Goal: Information Seeking & Learning: Learn about a topic

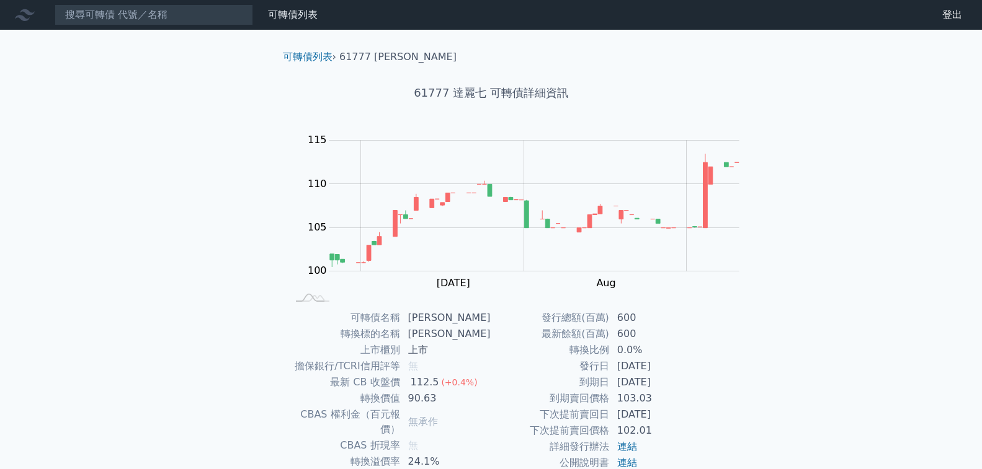
scroll to position [186, 0]
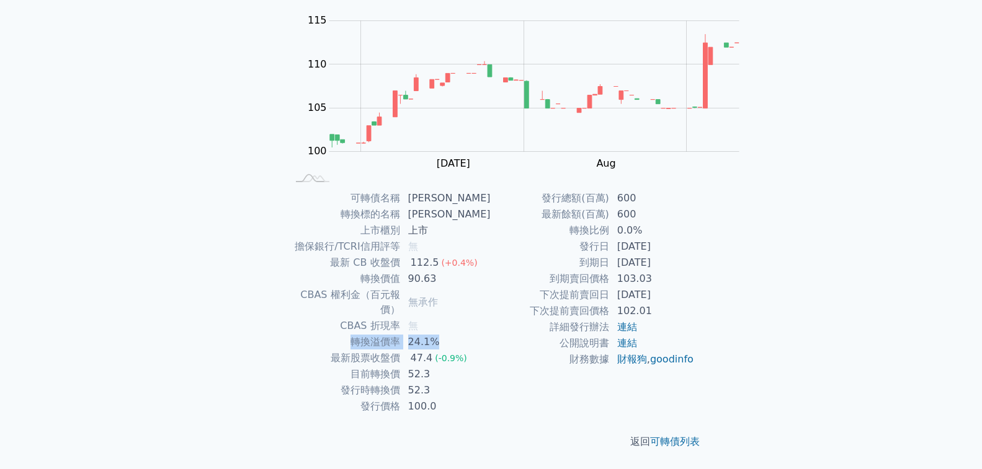
drag, startPoint x: 437, startPoint y: 239, endPoint x: 545, endPoint y: 234, distance: 108.0
click at [491, 334] on tr "轉換溢價率 24.1%" at bounding box center [389, 342] width 203 height 16
click at [491, 287] on td "無承作" at bounding box center [446, 302] width 91 height 31
click at [860, 316] on div "可轉債列表 財務數據 可轉債列表 財務數據 登出 登出 可轉債列表 › 61777 達麗七 61777 達麗七 可轉債詳細資訊 Zoom Out 100 96…" at bounding box center [491, 174] width 982 height 589
click at [228, 247] on div "可轉債列表 財務數據 可轉債列表 財務數據 登出 登出 可轉債列表 › 61777 達麗七 61777 達麗七 可轉債詳細資訊 Zoom Out 100 96…" at bounding box center [491, 174] width 982 height 589
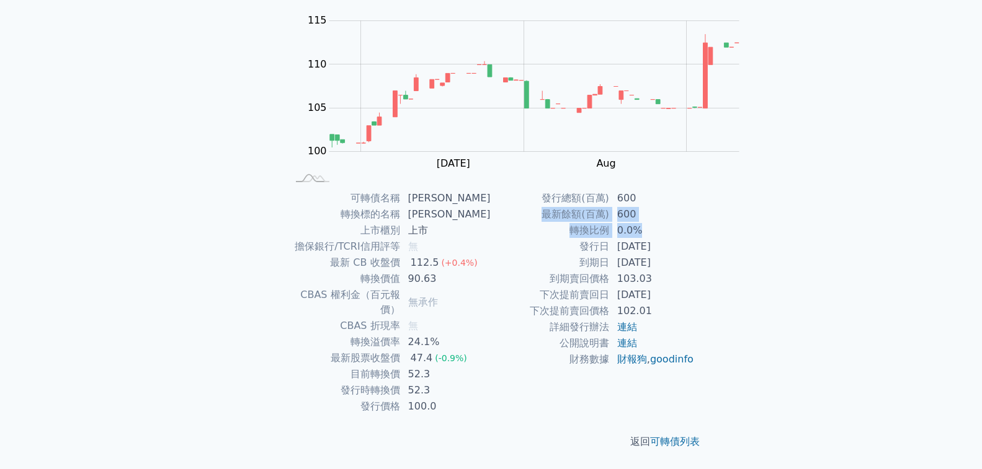
drag, startPoint x: 529, startPoint y: 342, endPoint x: 520, endPoint y: 308, distance: 34.6
click at [521, 310] on tbody "發行總額(百萬) 600 最新餘額(百萬) 600 轉換比例 0.0% 發行日 [DATE] 到期日 [DATE] 到期賣回價格 103.03 下次提前賣回日…" at bounding box center [592, 278] width 203 height 177
click at [491, 383] on td "52.3" at bounding box center [446, 391] width 91 height 16
drag, startPoint x: 442, startPoint y: 137, endPoint x: 451, endPoint y: 144, distance: 11.9
click at [401, 207] on td "轉換標的名稱" at bounding box center [344, 215] width 113 height 16
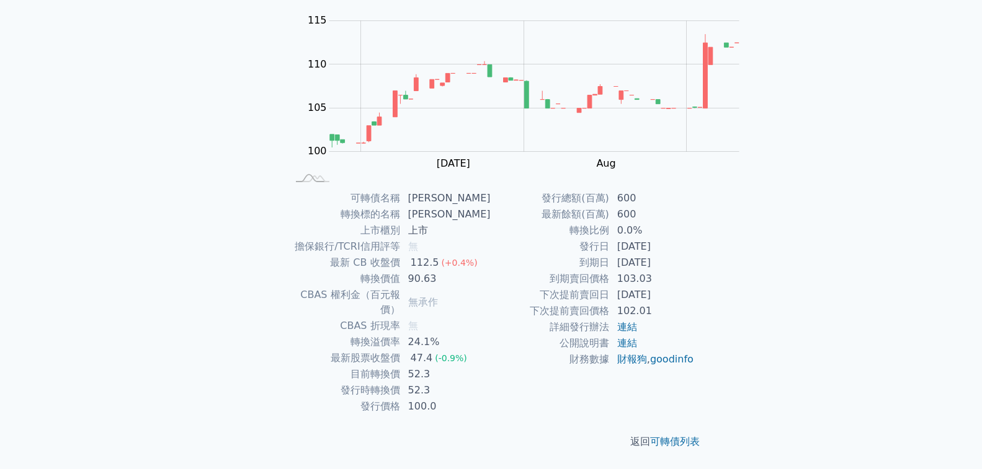
click at [401, 223] on td "上市櫃別" at bounding box center [344, 231] width 113 height 16
drag, startPoint x: 427, startPoint y: 246, endPoint x: 578, endPoint y: 396, distance: 213.1
click at [578, 396] on div "可轉債名稱 [PERSON_NAME] 轉換標的名稱 達麗 上市櫃別 上市 擔保銀行/TCRI信用評等 無 最新 CB 收盤價 112.5 (+0.4%) 轉…" at bounding box center [491, 302] width 437 height 224
click at [610, 303] on td "[DATE]" at bounding box center [652, 295] width 85 height 16
click at [610, 239] on td "0.0%" at bounding box center [652, 231] width 85 height 16
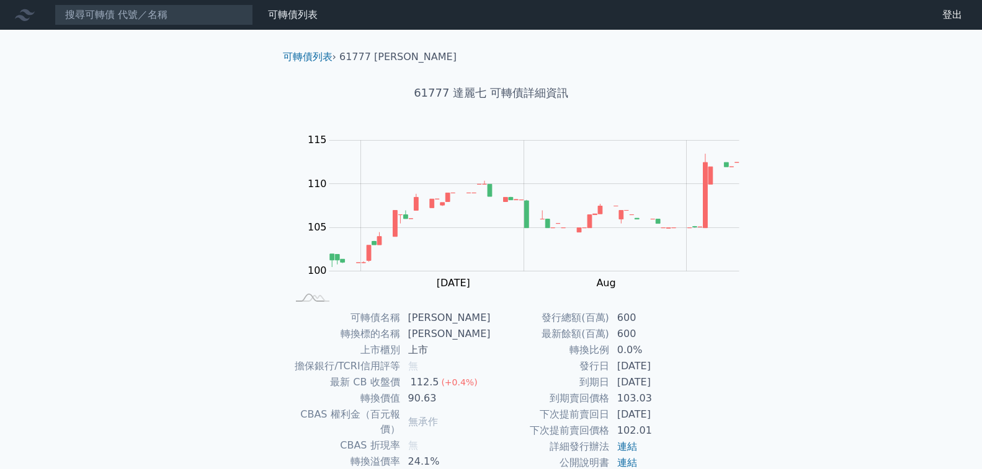
scroll to position [229, 0]
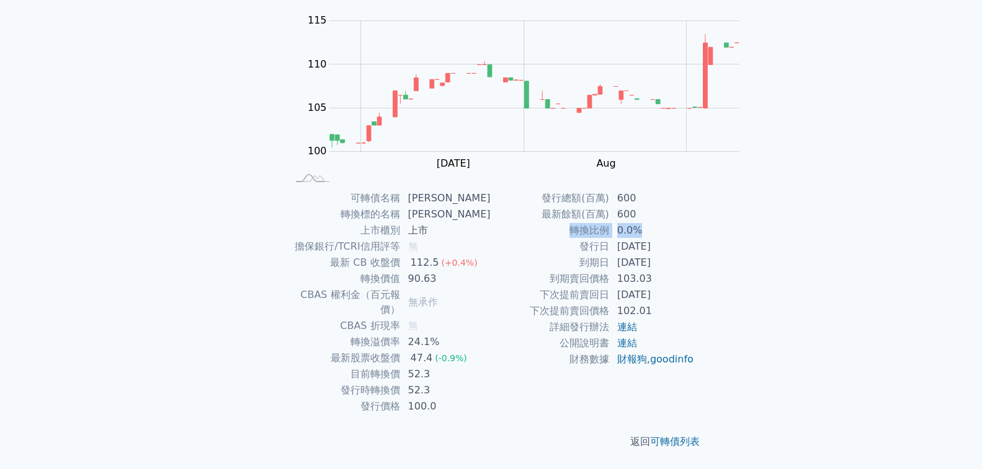
drag, startPoint x: 459, startPoint y: 295, endPoint x: 522, endPoint y: 295, distance: 63.3
click at [522, 239] on tr "轉換比例 0.0%" at bounding box center [592, 231] width 203 height 16
drag, startPoint x: 480, startPoint y: 313, endPoint x: 554, endPoint y: 320, distance: 74.2
click at [554, 320] on tbody "發行總額(百萬) 600 最新餘額(百萬) 600 轉換比例 0.0% 發行日 [DATE] 到期日 [DATE] 到期賣回價格 103.03 下次提前賣回日…" at bounding box center [592, 278] width 203 height 177
click at [610, 271] on td "[DATE]" at bounding box center [652, 263] width 85 height 16
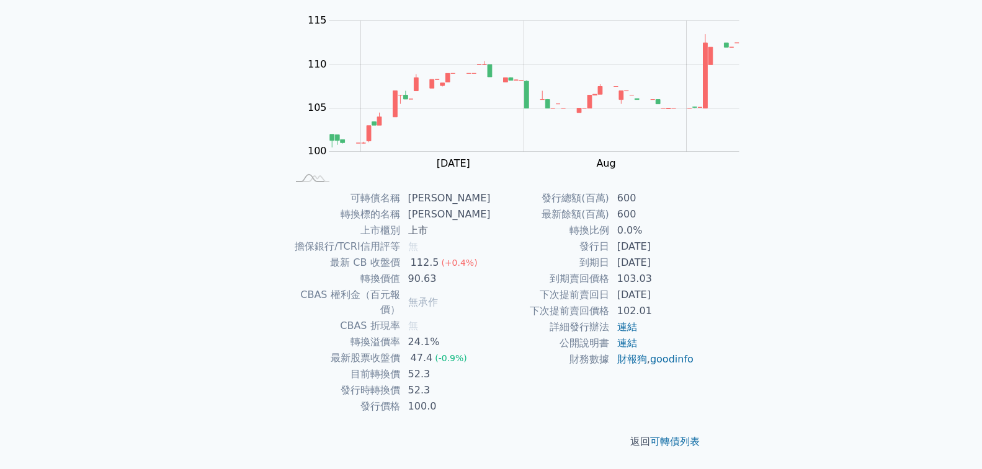
drag, startPoint x: 551, startPoint y: 351, endPoint x: 512, endPoint y: 282, distance: 80.0
click at [512, 282] on tbody "發行總額(百萬) 600 最新餘額(百萬) 600 轉換比例 0.0% 發行日 [DATE] 到期日 [DATE] 到期賣回價格 103.03 下次提前賣回日…" at bounding box center [592, 278] width 203 height 177
click at [610, 223] on td "600" at bounding box center [652, 215] width 85 height 16
drag, startPoint x: 436, startPoint y: 134, endPoint x: 691, endPoint y: 156, distance: 256.4
click at [491, 190] on tbody "可轉債名稱 [PERSON_NAME] 轉換標的名稱 達麗 上市櫃別 上市 擔保銀行/TCRI信用評等 無 最新 CB 收盤價 112.5 (+0.4%) 轉…" at bounding box center [389, 302] width 203 height 224
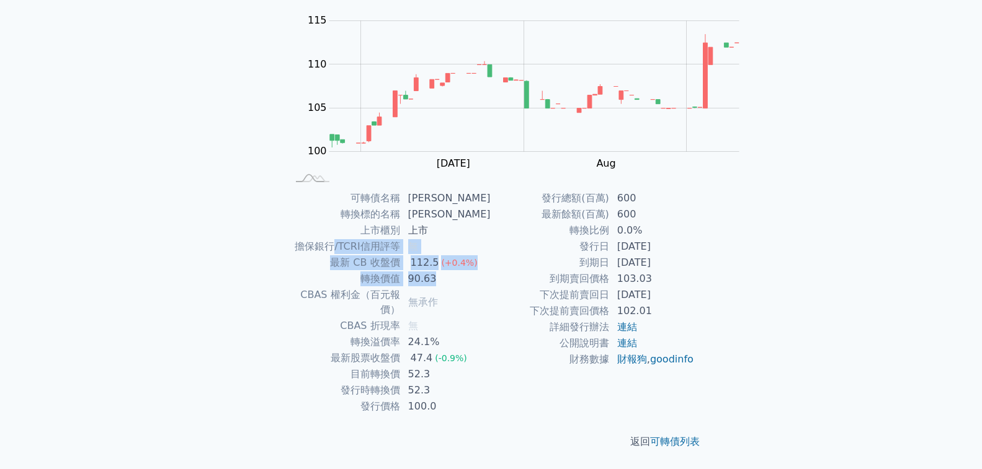
click at [491, 271] on td "90.63" at bounding box center [446, 279] width 91 height 16
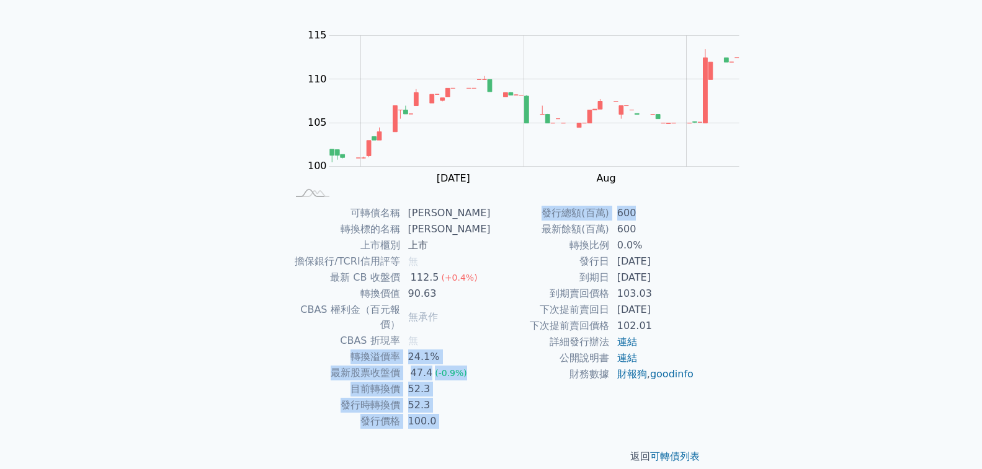
drag, startPoint x: 535, startPoint y: 334, endPoint x: 515, endPoint y: 389, distance: 58.1
click at [515, 389] on div "可轉債名稱 [PERSON_NAME] 轉換標的名稱 達麗 上市櫃別 上市 擔保銀行/TCRI信用評等 無 最新 CB 收盤價 112.5 (+0.4%) 轉…" at bounding box center [491, 317] width 437 height 224
click at [610, 221] on td "600" at bounding box center [652, 213] width 85 height 16
drag, startPoint x: 517, startPoint y: 353, endPoint x: 518, endPoint y: 297, distance: 56.4
click at [491, 297] on tbody "可轉債名稱 [PERSON_NAME] 轉換標的名稱 達麗 上市櫃別 上市 擔保銀行/TCRI信用評等 無 最新 CB 收盤價 112.5 (+0.4%) 轉…" at bounding box center [389, 317] width 203 height 224
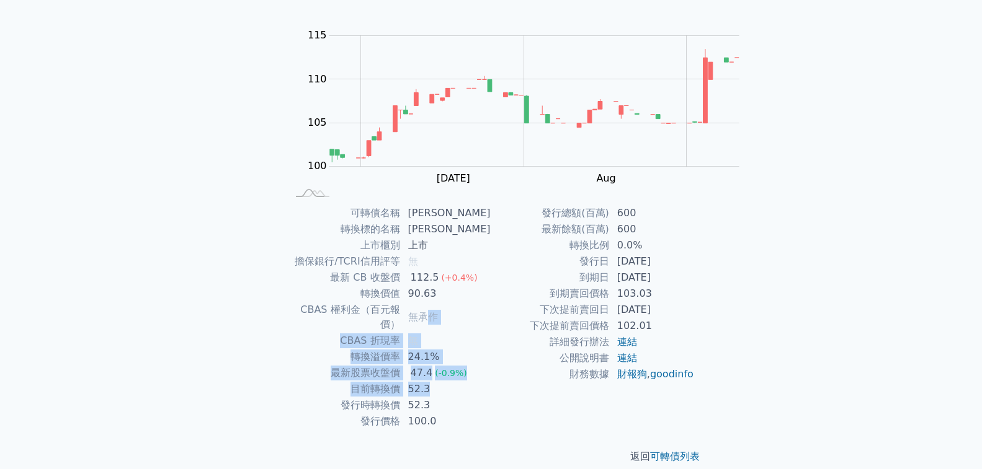
click at [438, 311] on span "無承作" at bounding box center [423, 317] width 30 height 12
drag, startPoint x: 518, startPoint y: 293, endPoint x: 541, endPoint y: 360, distance: 71.6
click at [491, 360] on tbody "可轉債名稱 [PERSON_NAME] 轉換標的名稱 達麗 上市櫃別 上市 擔保銀行/TCRI信用評等 無 最新 CB 收盤價 112.5 (+0.4%) 轉…" at bounding box center [389, 317] width 203 height 224
click at [491, 398] on td "52.3" at bounding box center [446, 406] width 91 height 16
drag, startPoint x: 544, startPoint y: 366, endPoint x: 520, endPoint y: 257, distance: 111.1
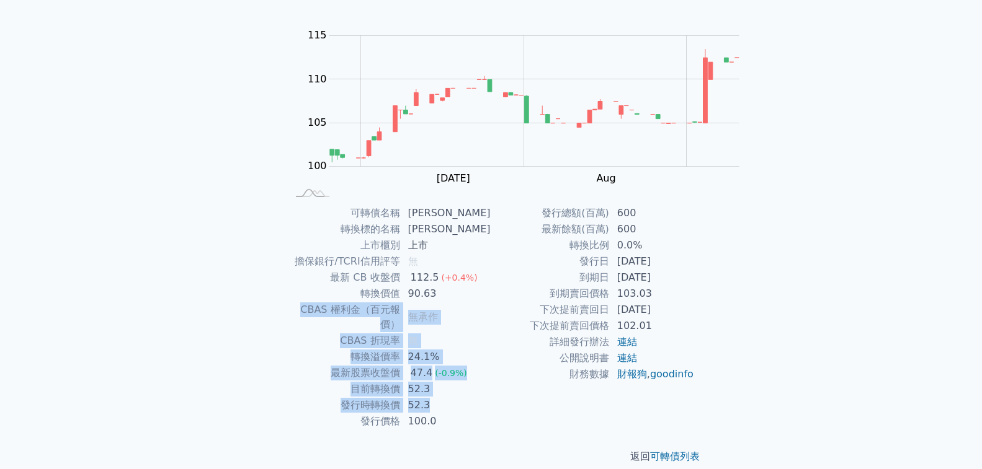
click at [491, 257] on tbody "可轉債名稱 [PERSON_NAME] 轉換標的名稱 達麗 上市櫃別 上市 擔保銀行/TCRI信用評等 無 最新 CB 收盤價 112.5 (+0.4%) 轉…" at bounding box center [389, 317] width 203 height 224
click at [491, 302] on td "無承作" at bounding box center [446, 317] width 91 height 31
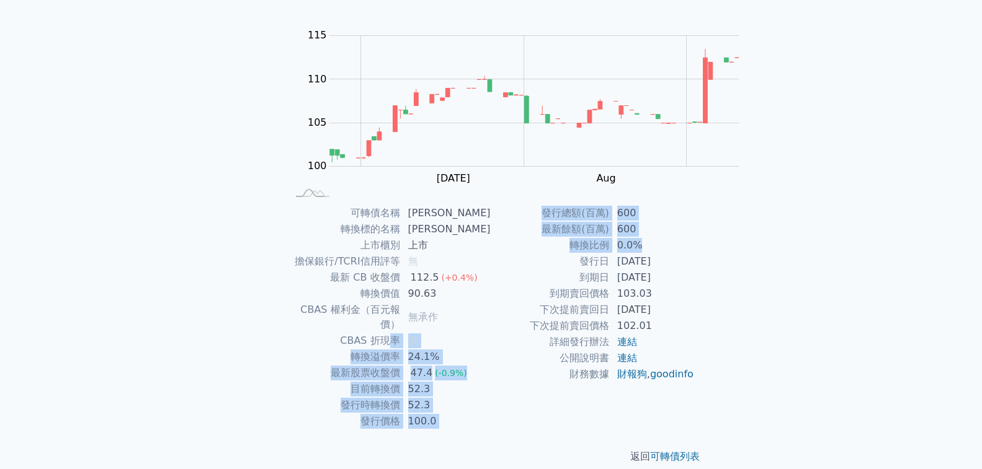
drag, startPoint x: 549, startPoint y: 417, endPoint x: 485, endPoint y: 313, distance: 122.5
click at [485, 313] on div "可轉債名稱 [PERSON_NAME] 轉換標的名稱 達麗 上市櫃別 上市 擔保銀行/TCRI信用評等 無 最新 CB 收盤價 112.5 (+0.4%) 轉…" at bounding box center [491, 317] width 437 height 224
click at [401, 333] on td "CBAS 折現率" at bounding box center [344, 341] width 113 height 16
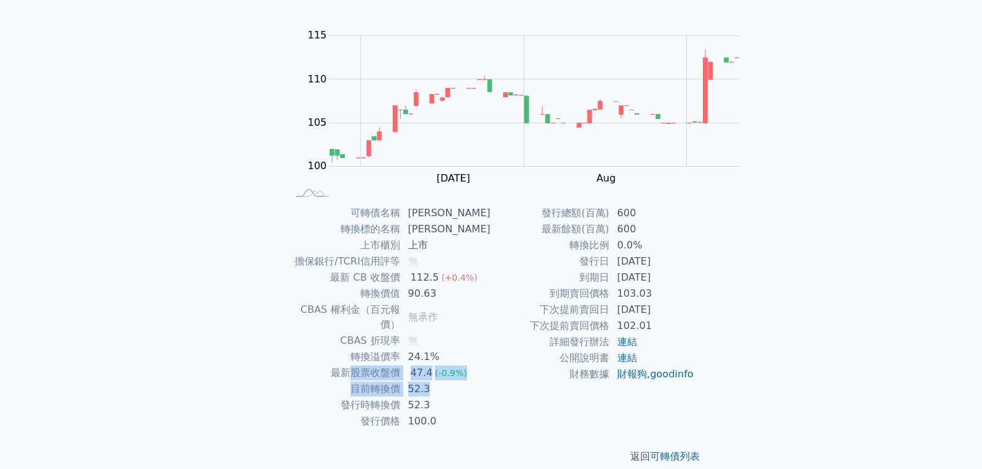
drag, startPoint x: 445, startPoint y: 339, endPoint x: 536, endPoint y: 355, distance: 92.6
click at [491, 355] on tbody "可轉債名稱 [PERSON_NAME] 轉換標的名稱 達麗 上市櫃別 上市 擔保銀行/TCRI信用評等 無 最新 CB 收盤價 112.5 (+0.4%) 轉…" at bounding box center [389, 317] width 203 height 224
